Goal: Information Seeking & Learning: Learn about a topic

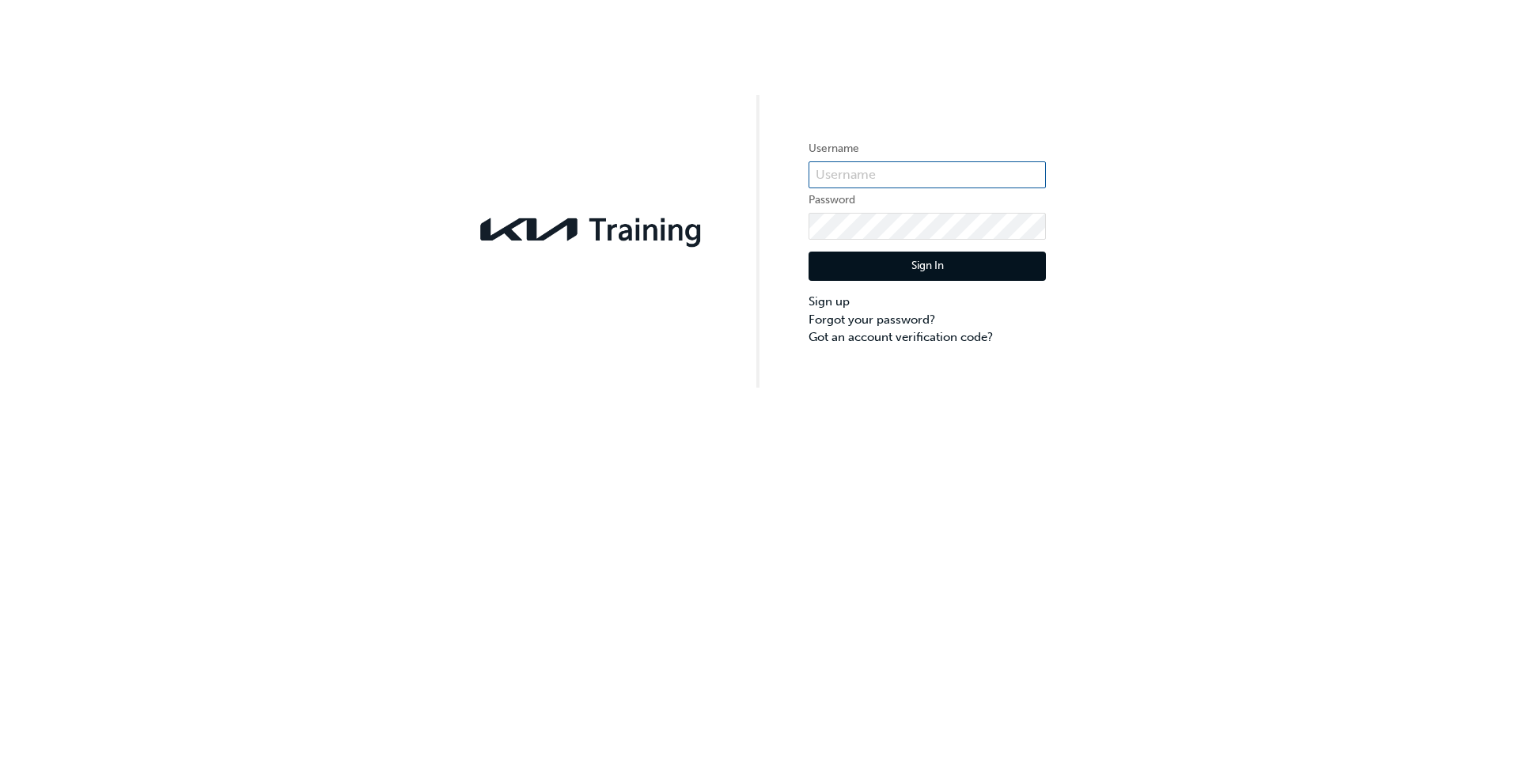
click at [932, 170] on input "text" at bounding box center [927, 174] width 237 height 27
type input "KAU83131G9"
click at [939, 266] on button "Sign In" at bounding box center [927, 266] width 237 height 30
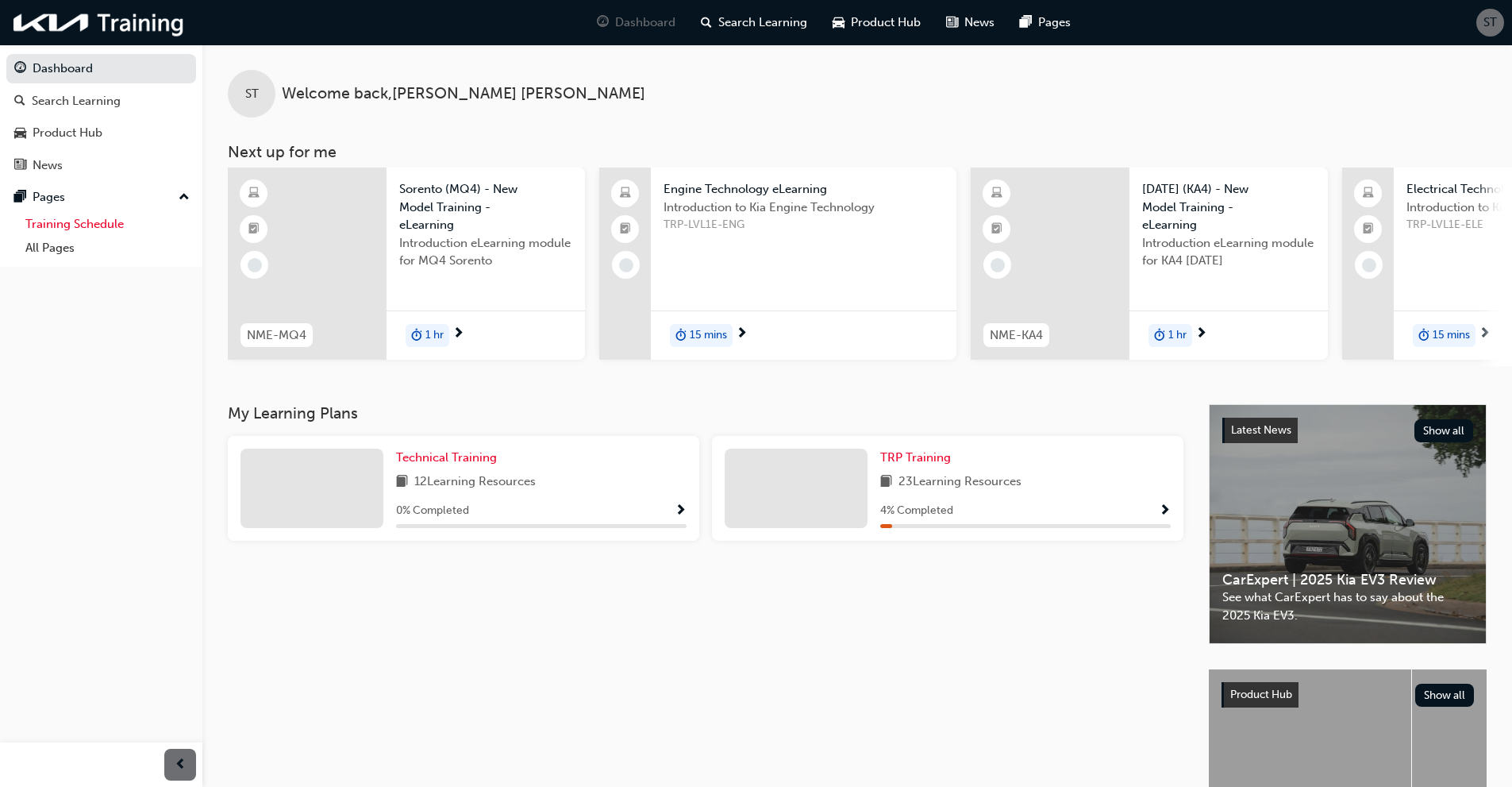
click at [74, 221] on link "Training Schedule" at bounding box center [108, 225] width 177 height 24
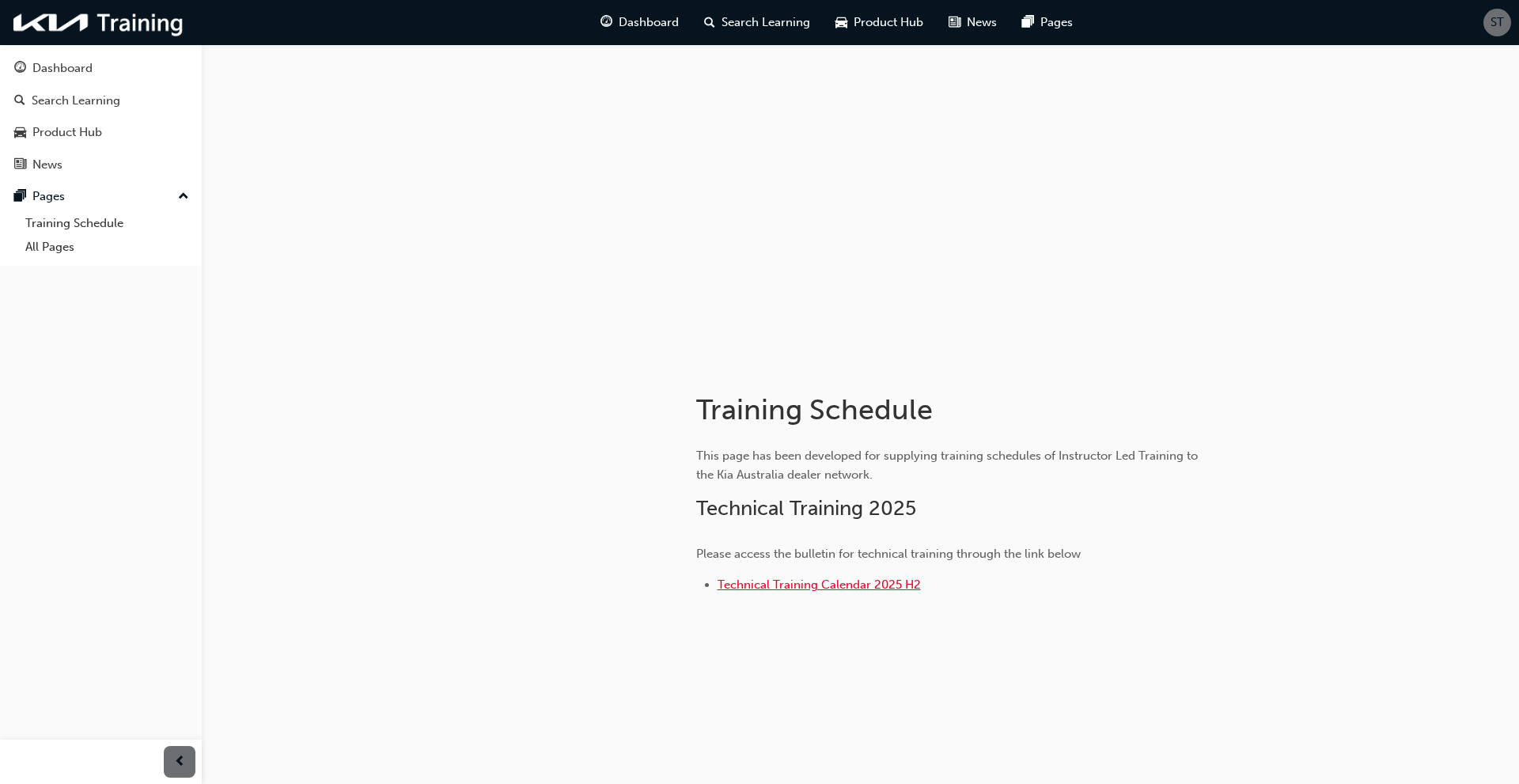
click at [774, 579] on span "Technical Training Calendar 2025 H2" at bounding box center [820, 585] width 204 height 15
click at [64, 69] on div "Dashboard" at bounding box center [62, 68] width 60 height 19
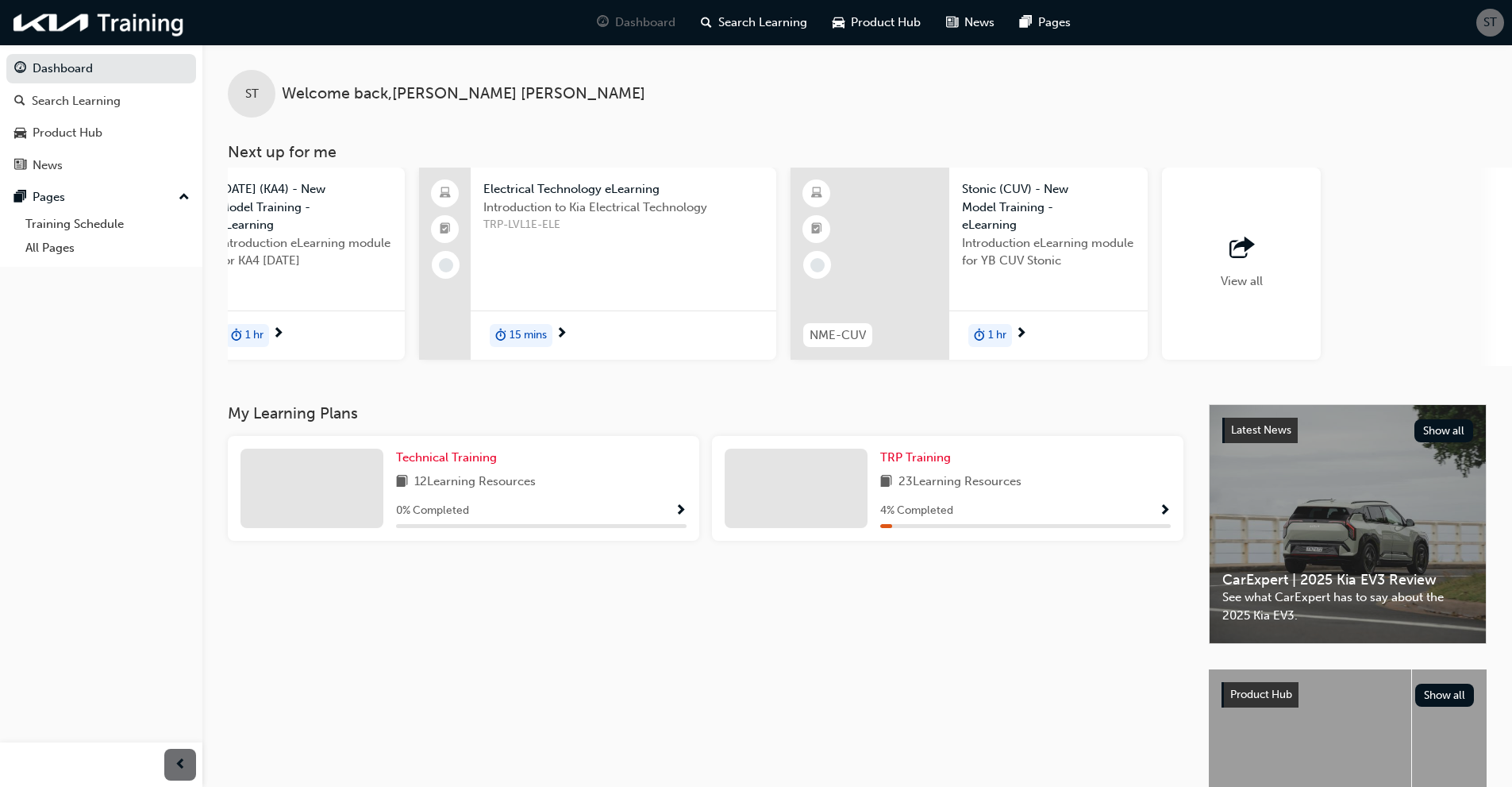
scroll to position [0, 942]
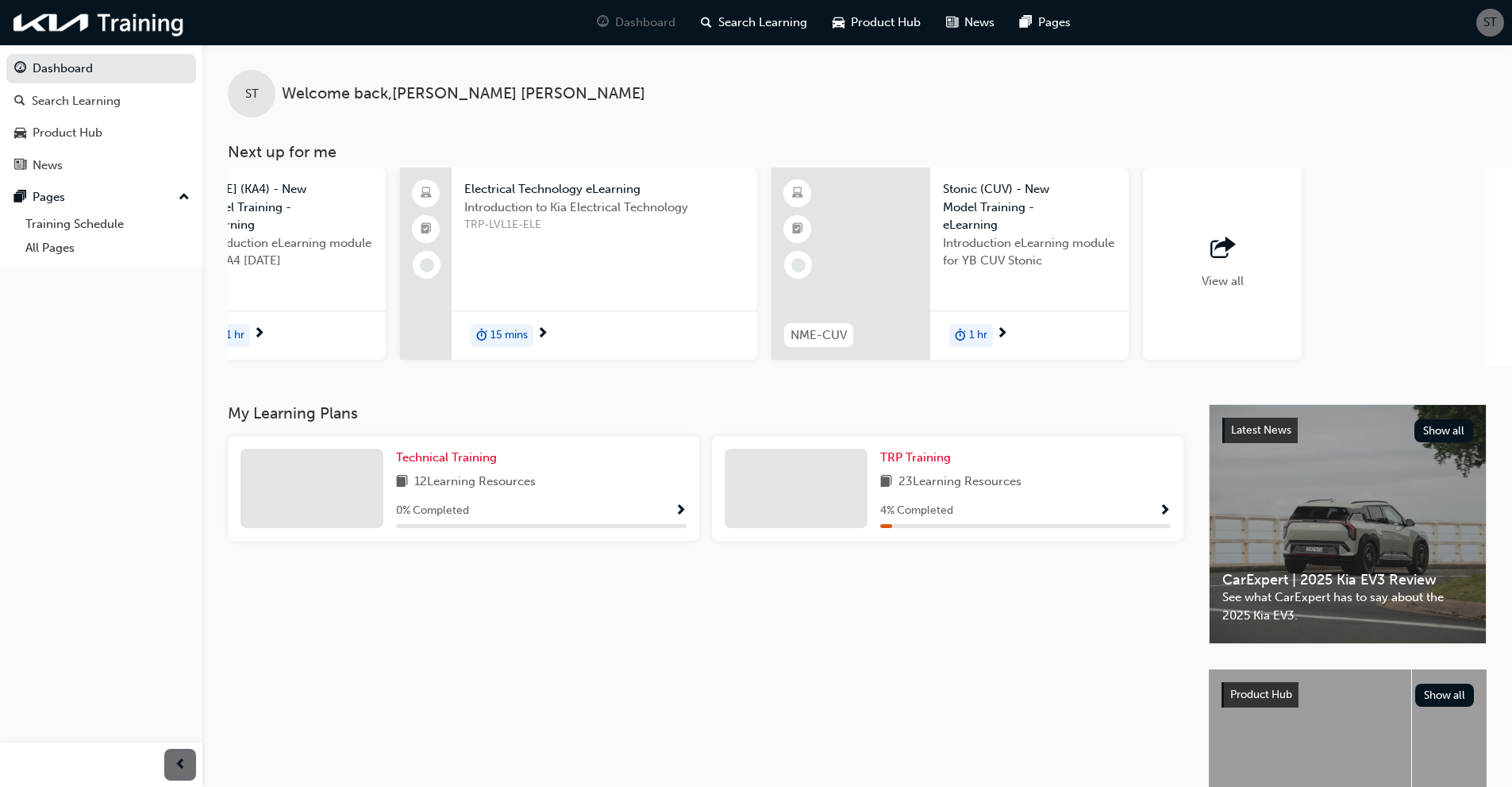
click at [1216, 253] on span "outbound-icon" at bounding box center [1222, 248] width 23 height 22
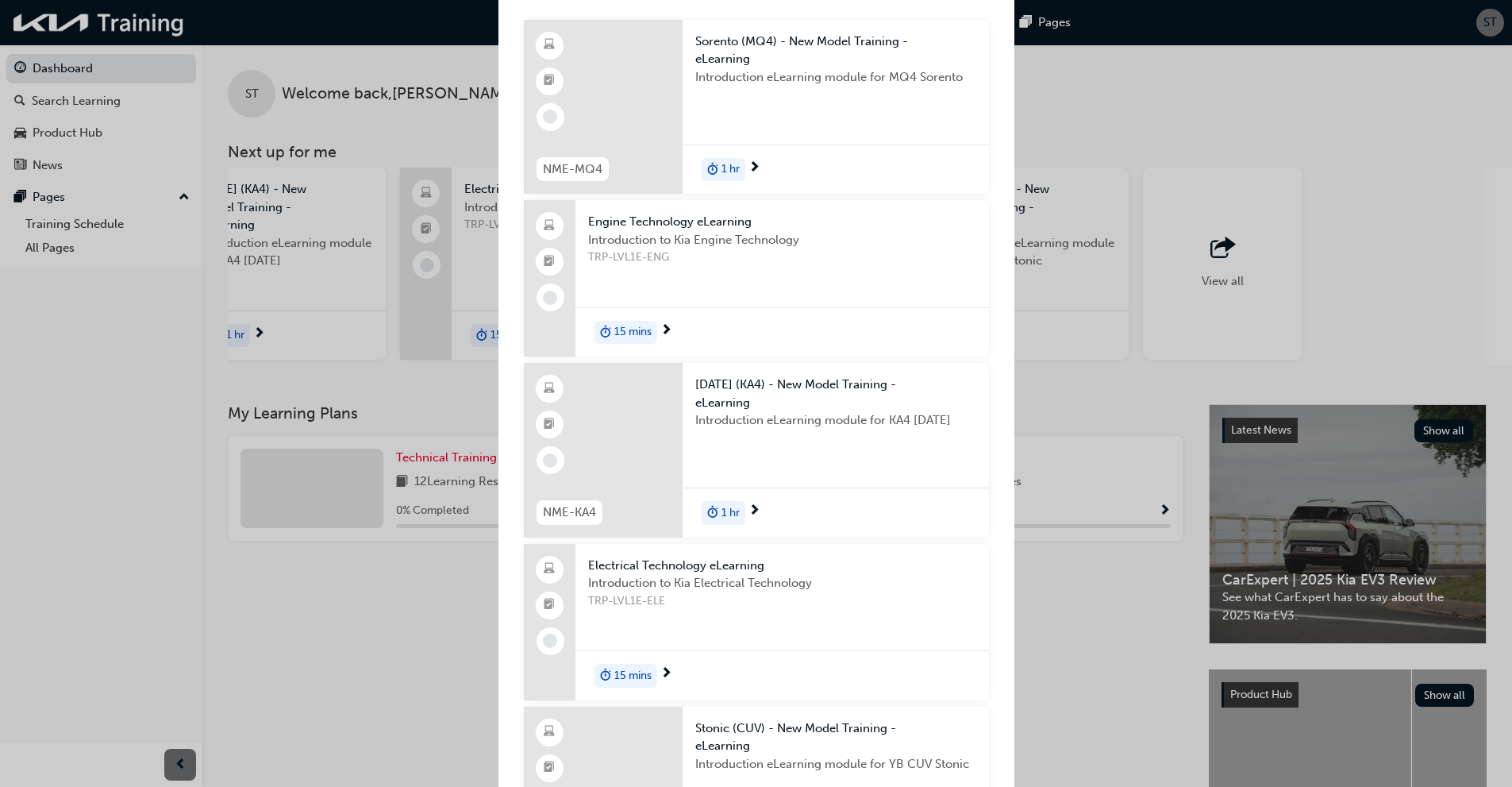
scroll to position [0, 0]
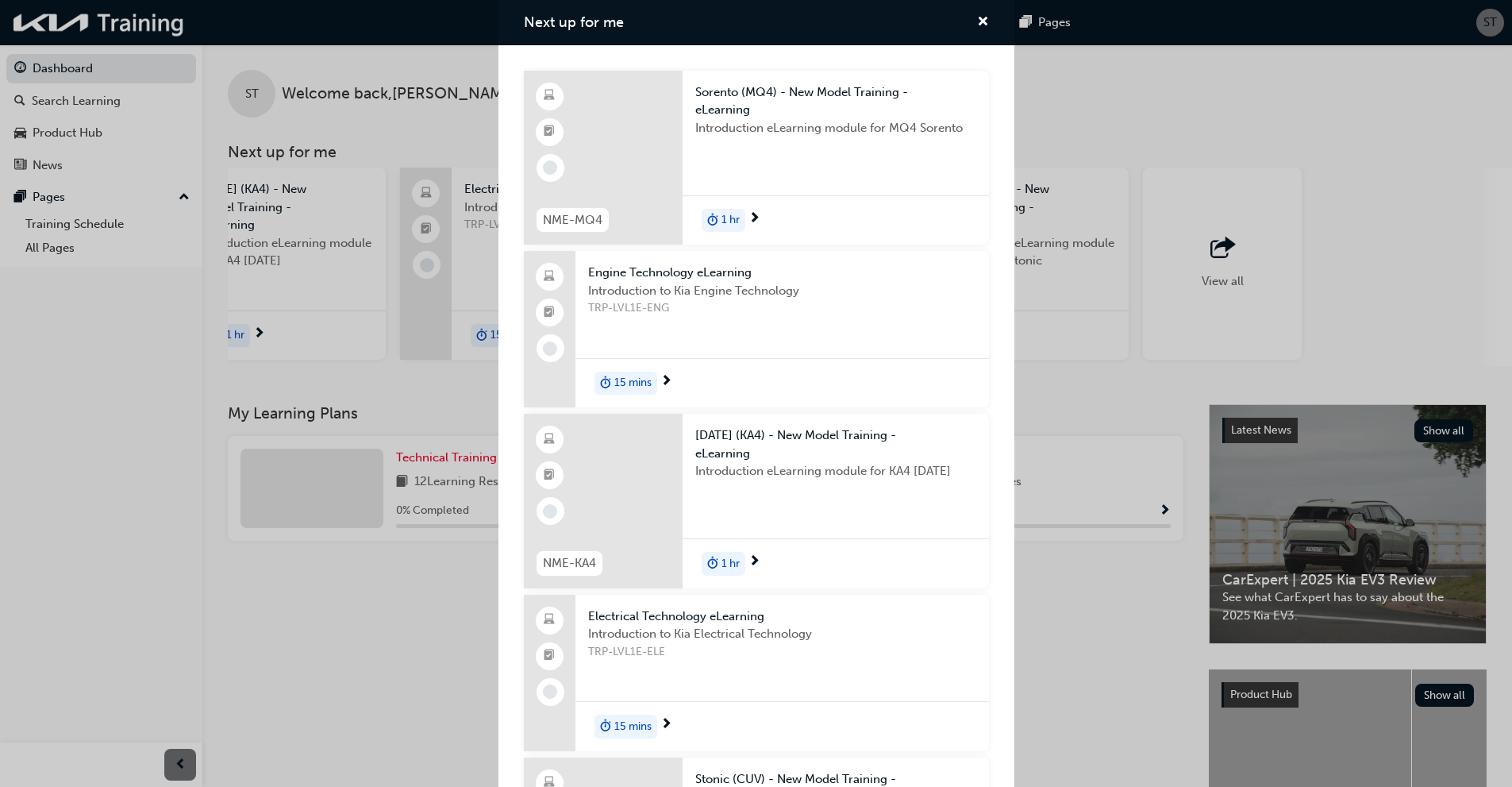
click at [143, 616] on div "Next up for me NME-MQ4 Sorento (MQ4) - New Model Training - eLearning Introduct…" at bounding box center [756, 393] width 1512 height 787
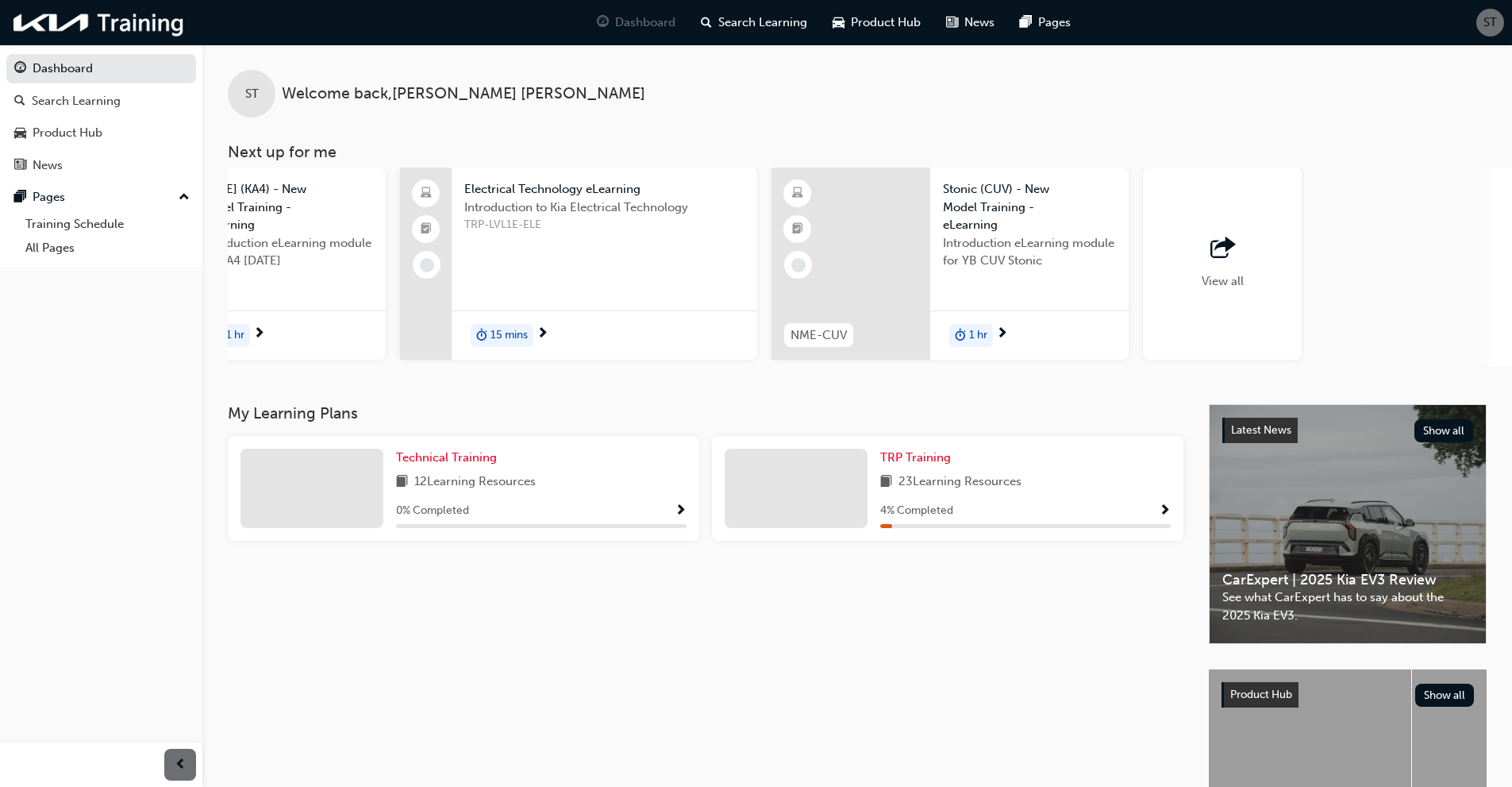
click at [1225, 268] on div "View all" at bounding box center [1223, 263] width 42 height 53
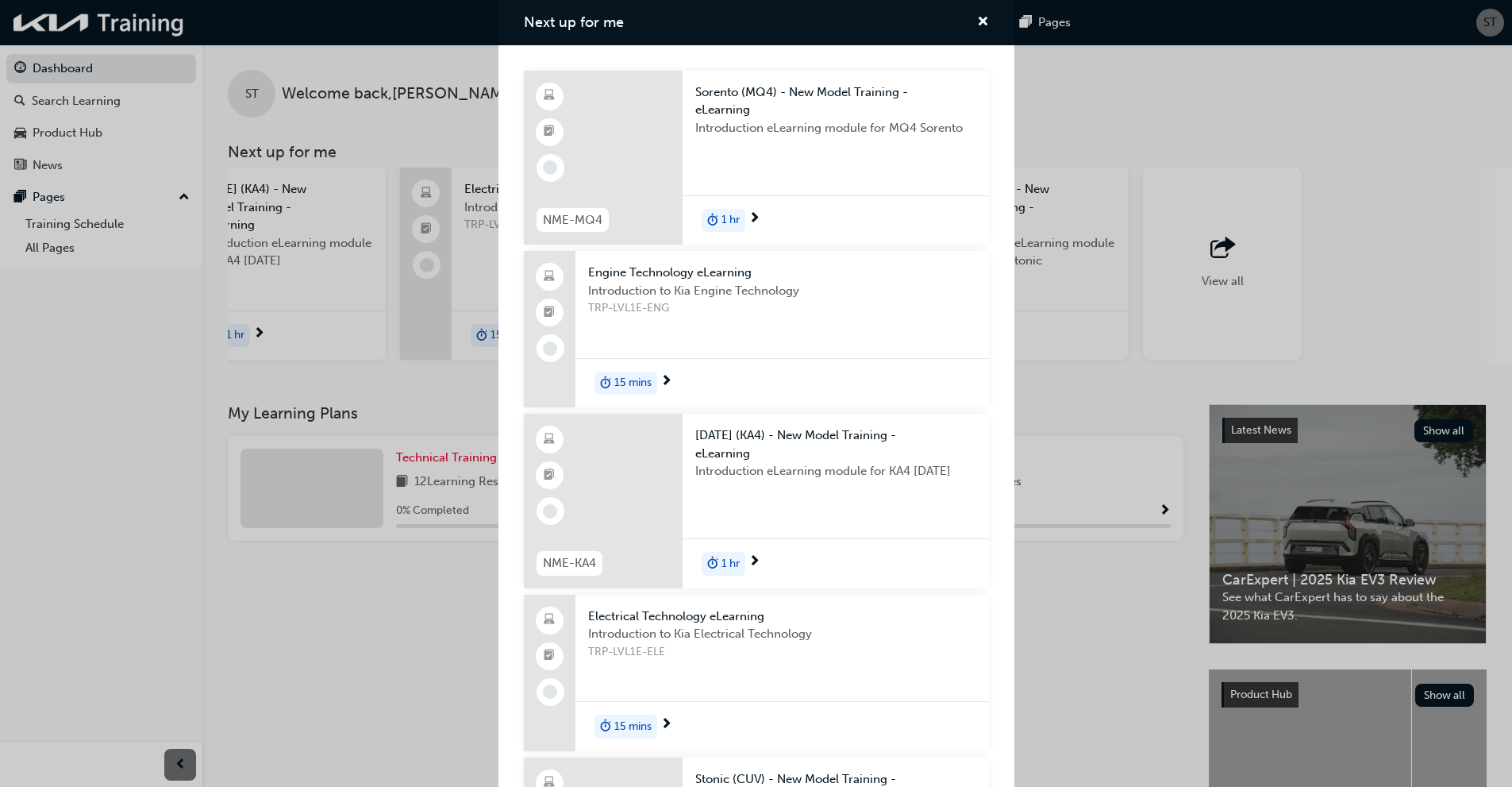
click at [118, 220] on div "Next up for me NME-MQ4 Sorento (MQ4) - New Model Training - eLearning Introduct…" at bounding box center [756, 393] width 1512 height 787
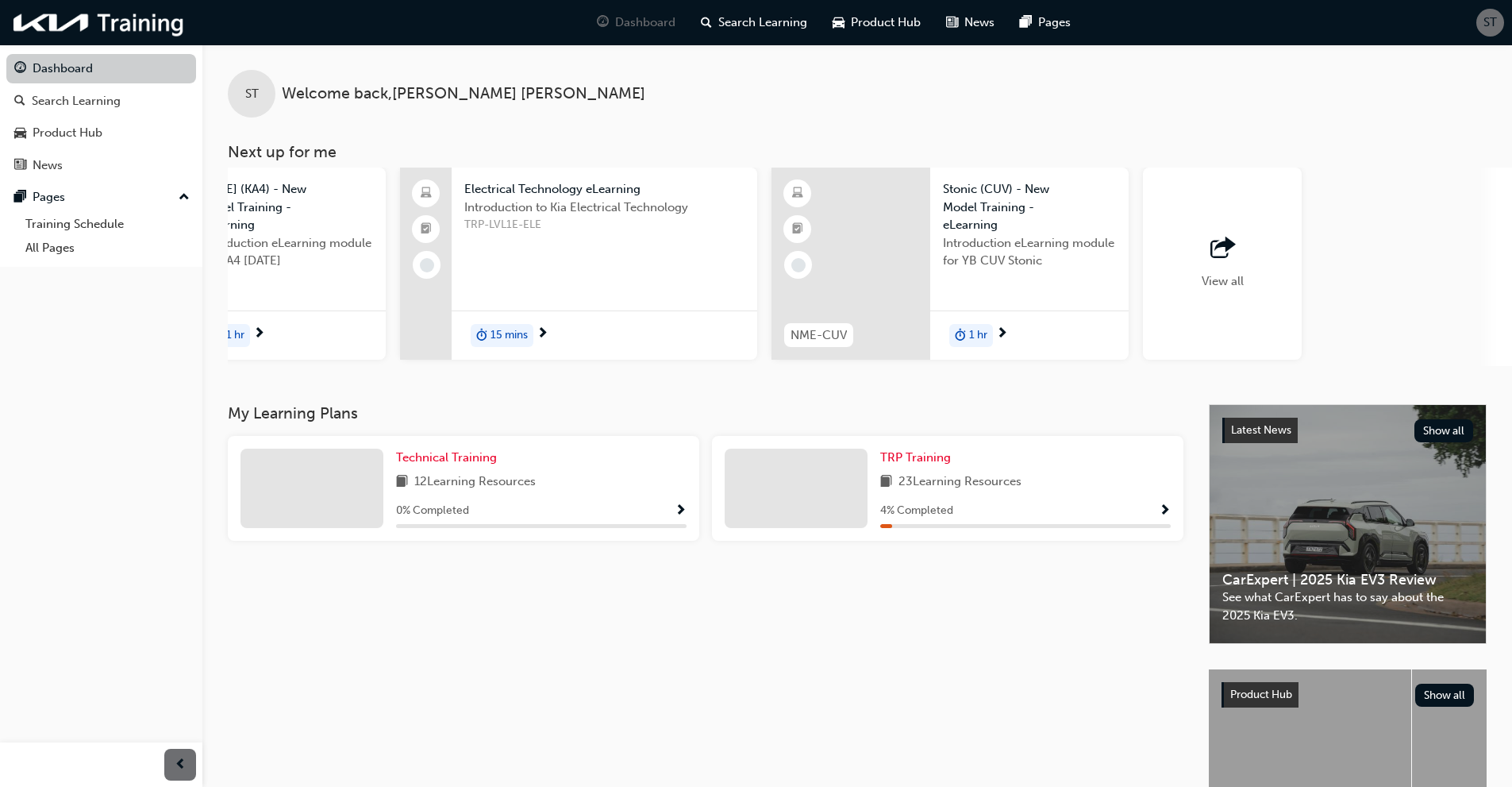
click at [87, 71] on link "Dashboard" at bounding box center [101, 69] width 190 height 29
click at [733, 15] on span "Search Learning" at bounding box center [763, 23] width 89 height 19
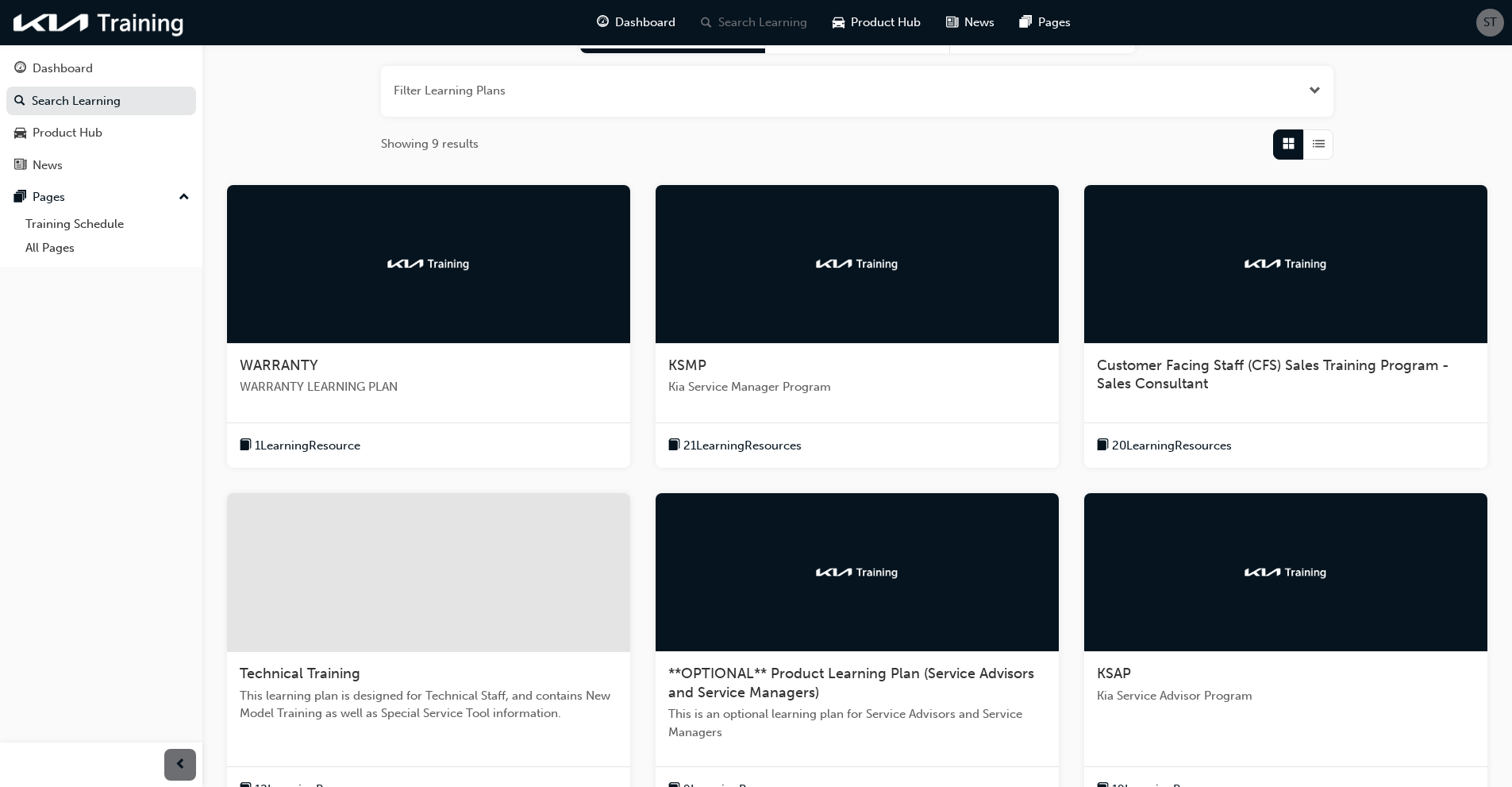
scroll to position [6, 0]
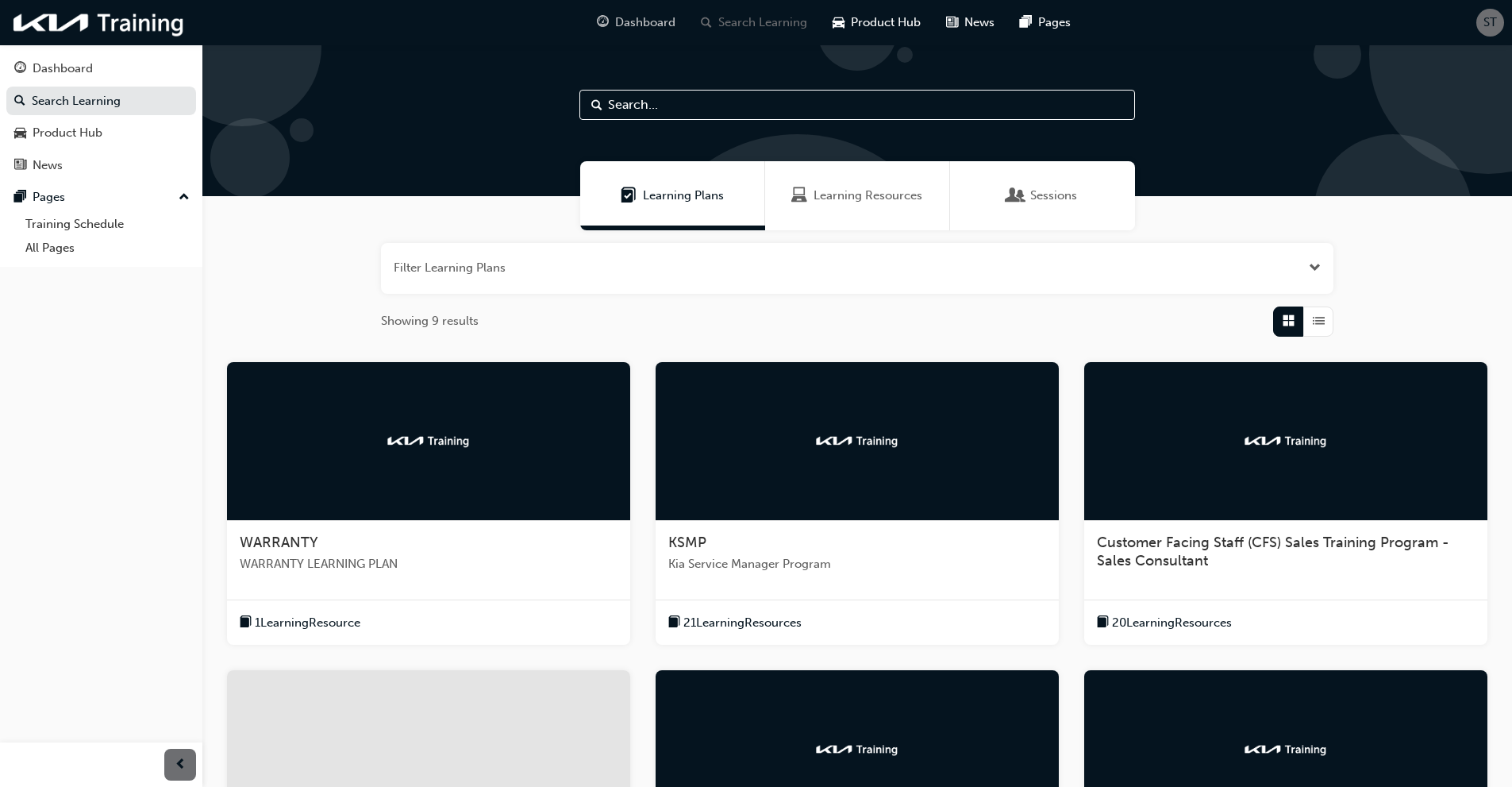
click at [637, 24] on span "Dashboard" at bounding box center [645, 23] width 60 height 19
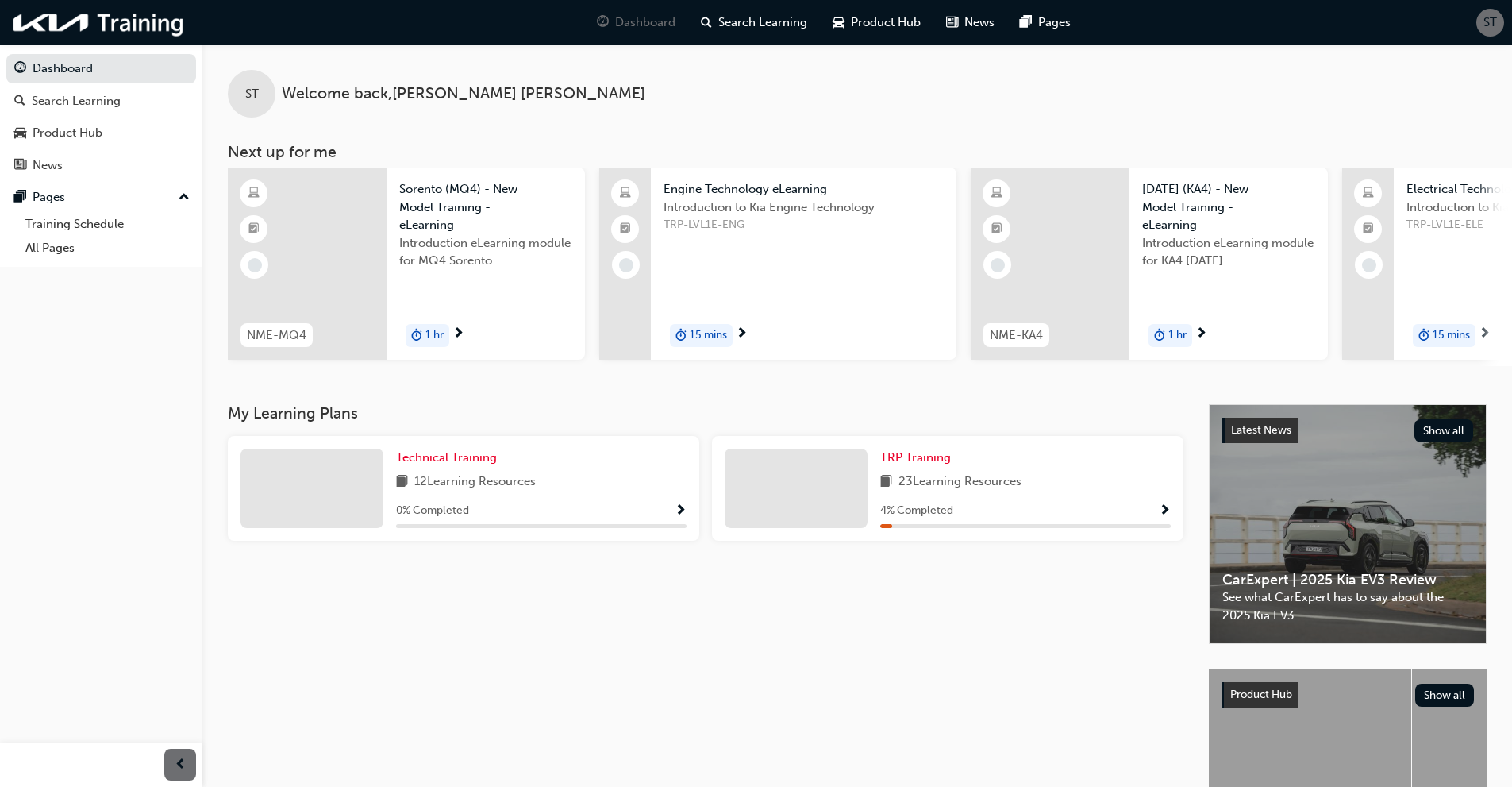
click at [1083, 490] on div "23 Learning Resources" at bounding box center [1025, 482] width 291 height 19
click at [1163, 514] on span "Show Progress" at bounding box center [1164, 511] width 12 height 15
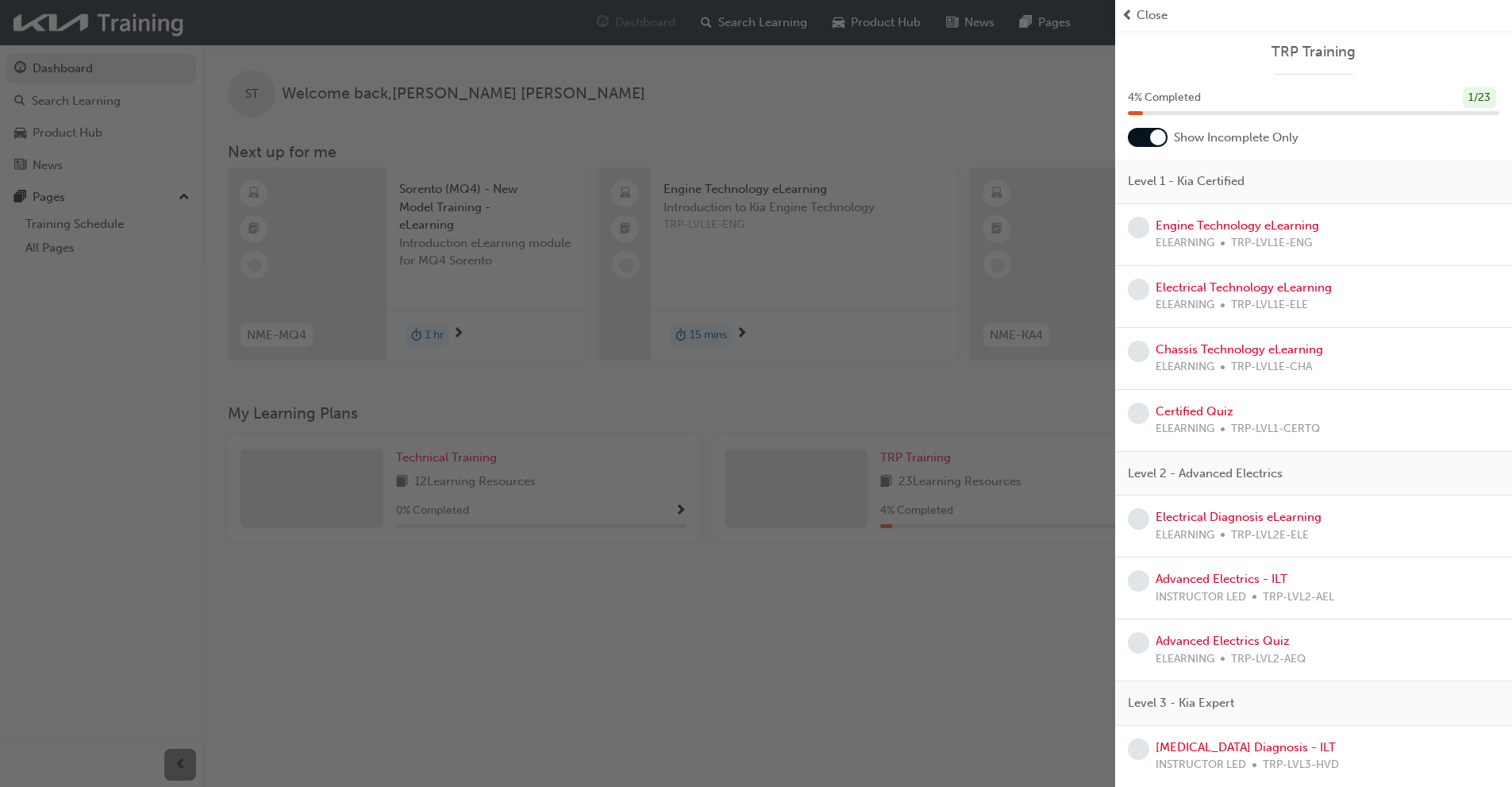
click at [1152, 141] on div at bounding box center [1158, 138] width 16 height 16
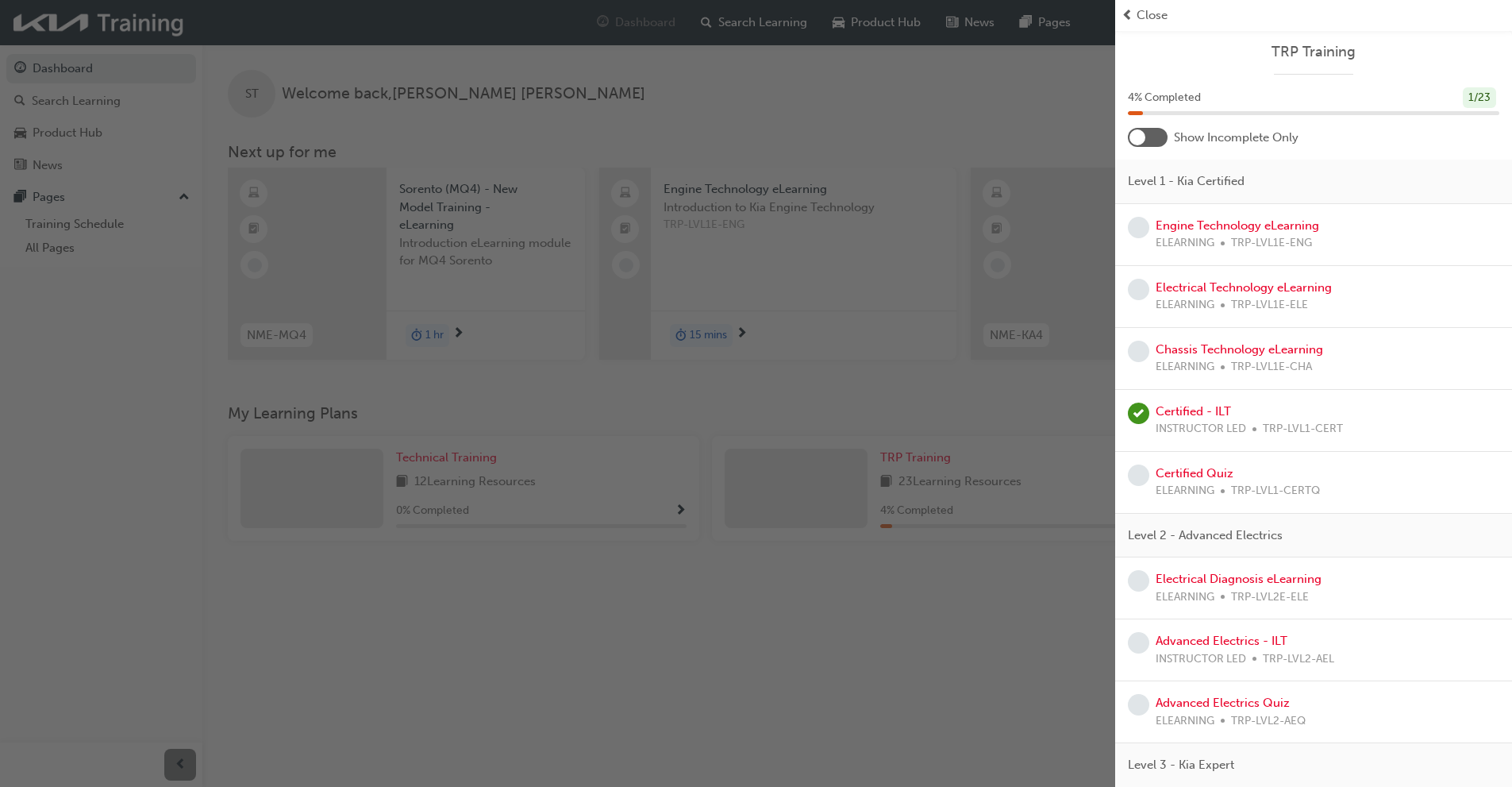
click at [1140, 136] on div at bounding box center [1138, 138] width 16 height 16
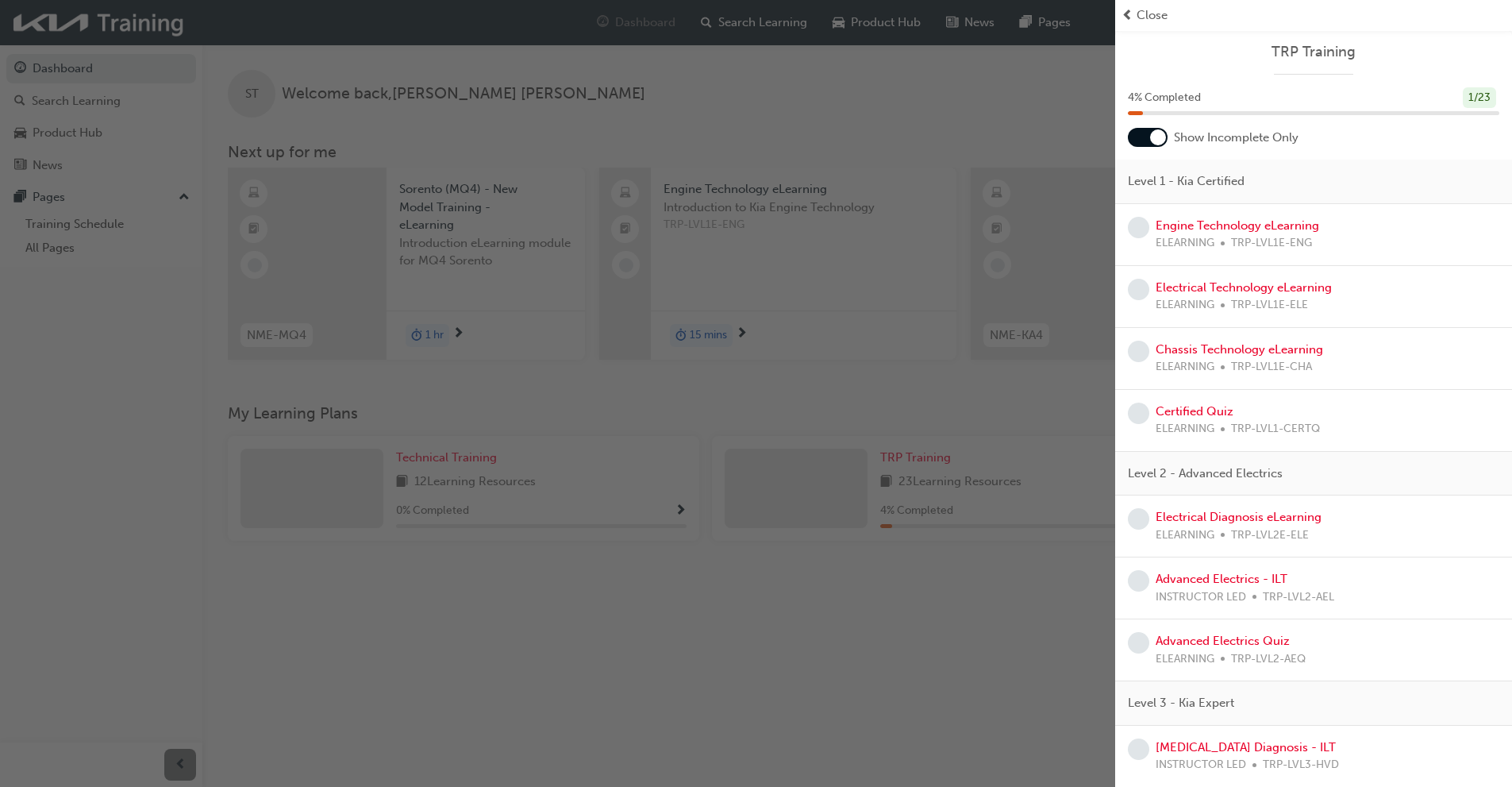
click at [1153, 136] on div at bounding box center [1158, 138] width 16 height 16
